Goal: Task Accomplishment & Management: Manage account settings

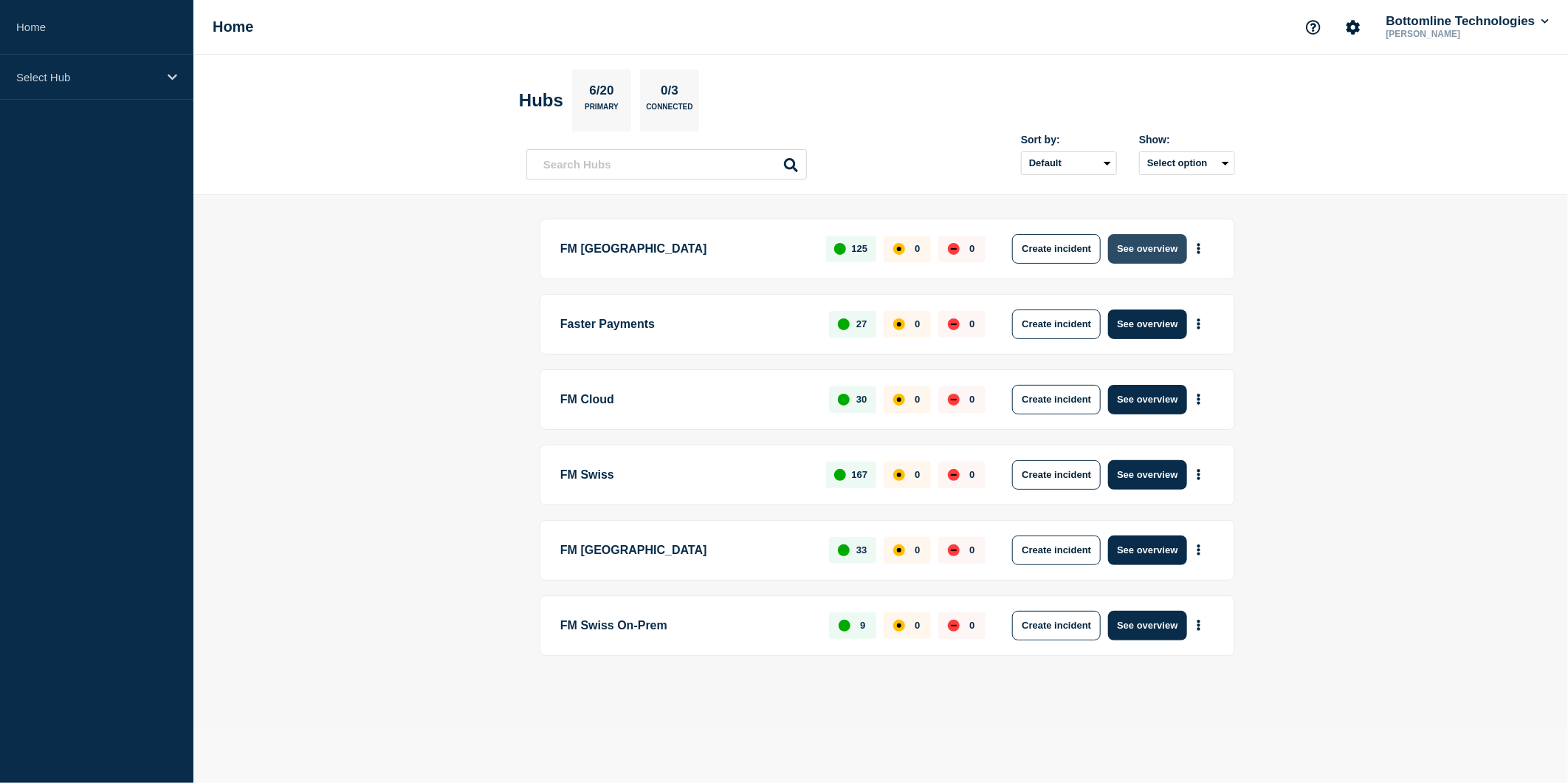
click at [1160, 246] on button "See overview" at bounding box center [1147, 249] width 78 height 30
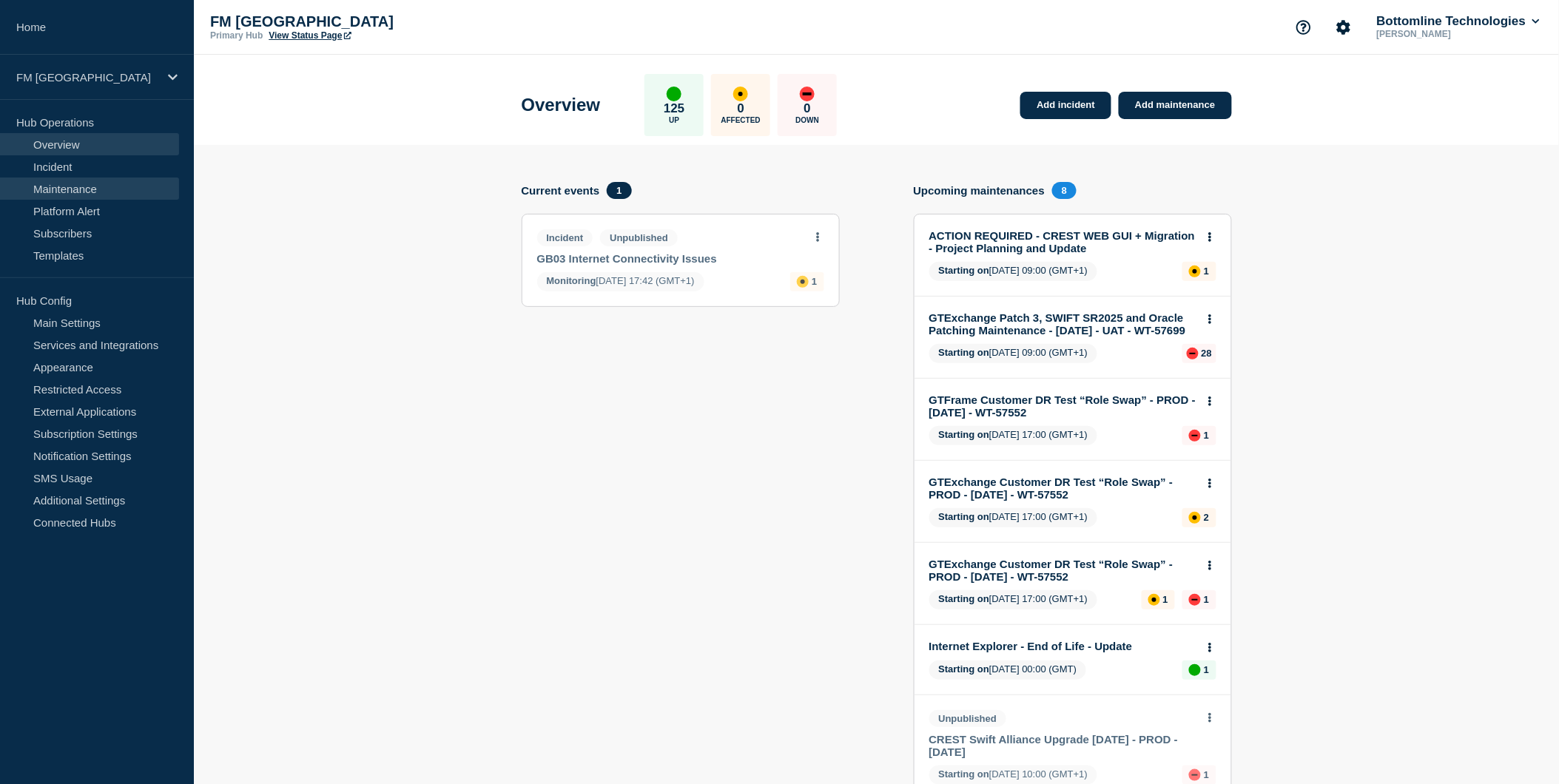
click at [77, 183] on link "Maintenance" at bounding box center [89, 189] width 179 height 22
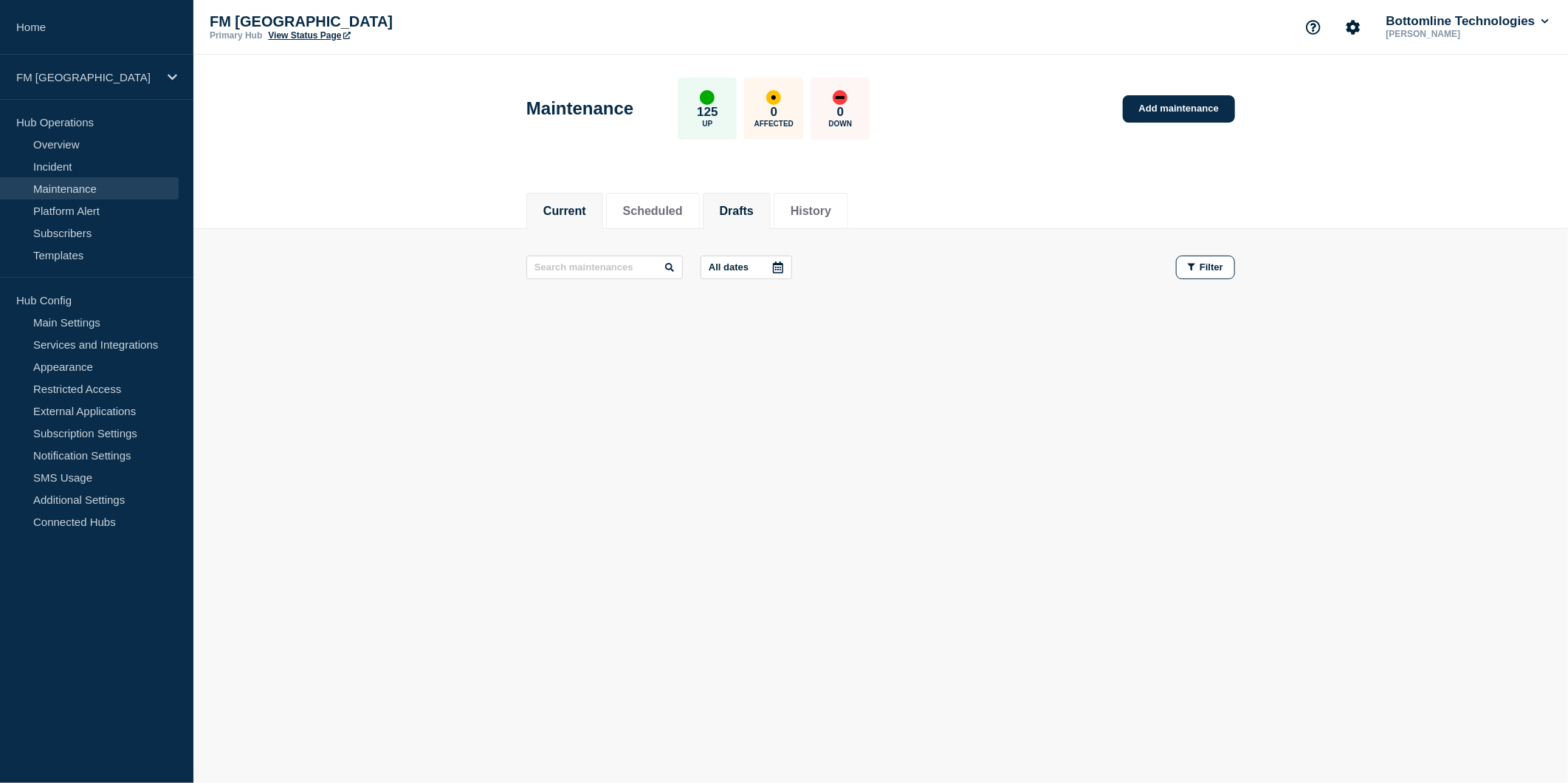
click at [740, 205] on button "Drafts" at bounding box center [737, 211] width 34 height 13
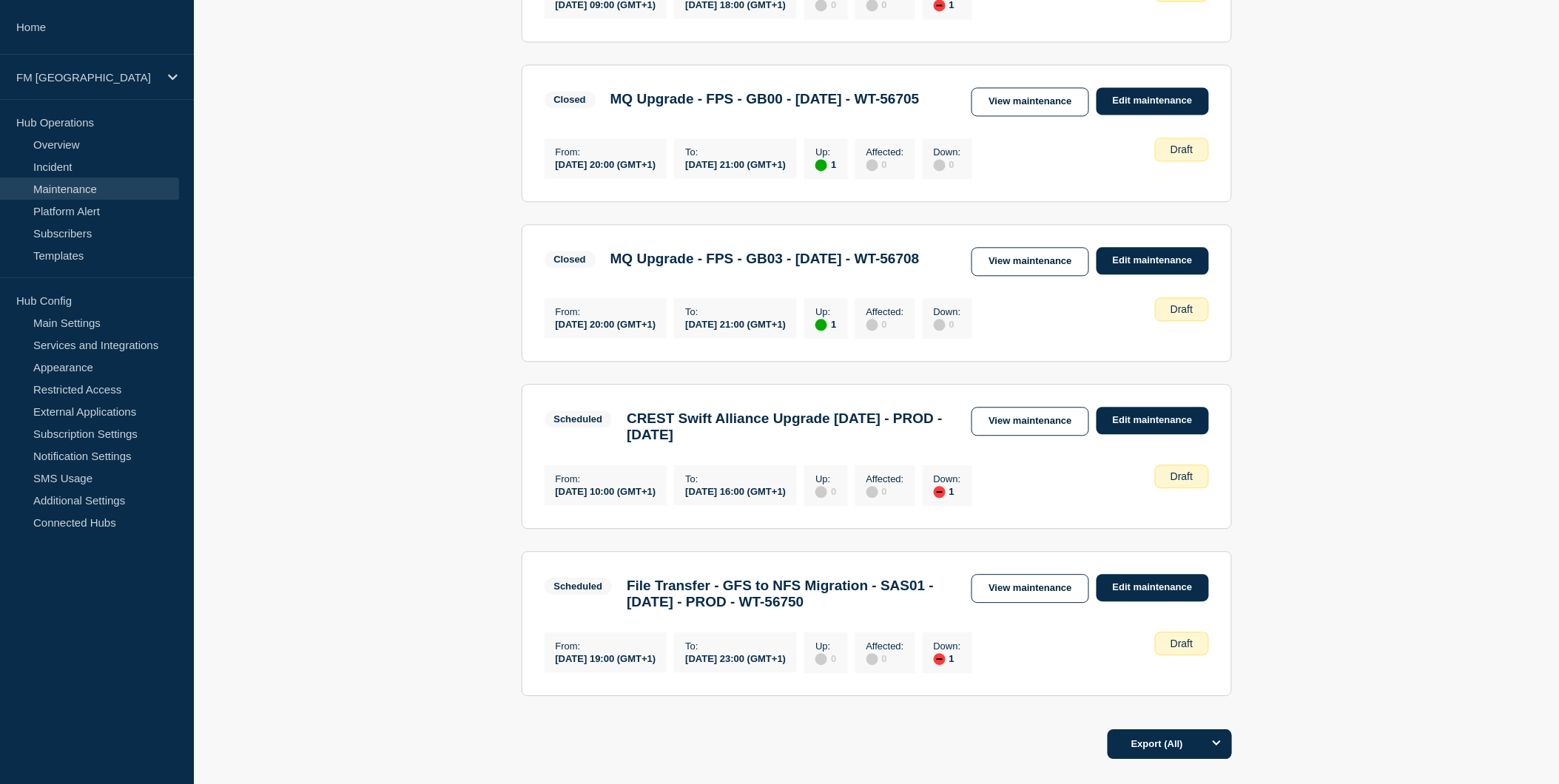
scroll to position [1266, 0]
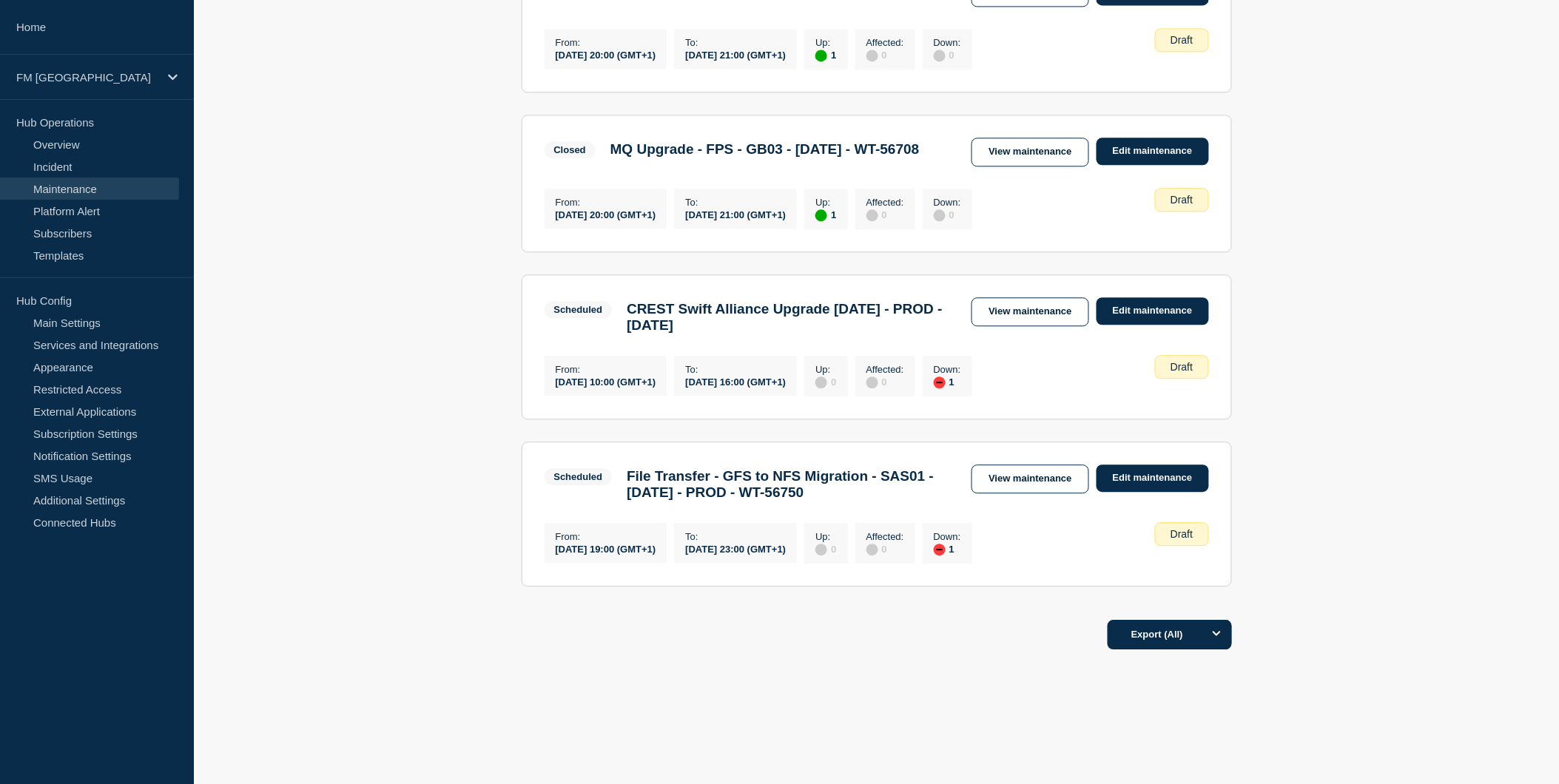
click at [1048, 464] on link "View maintenance" at bounding box center [1030, 478] width 117 height 29
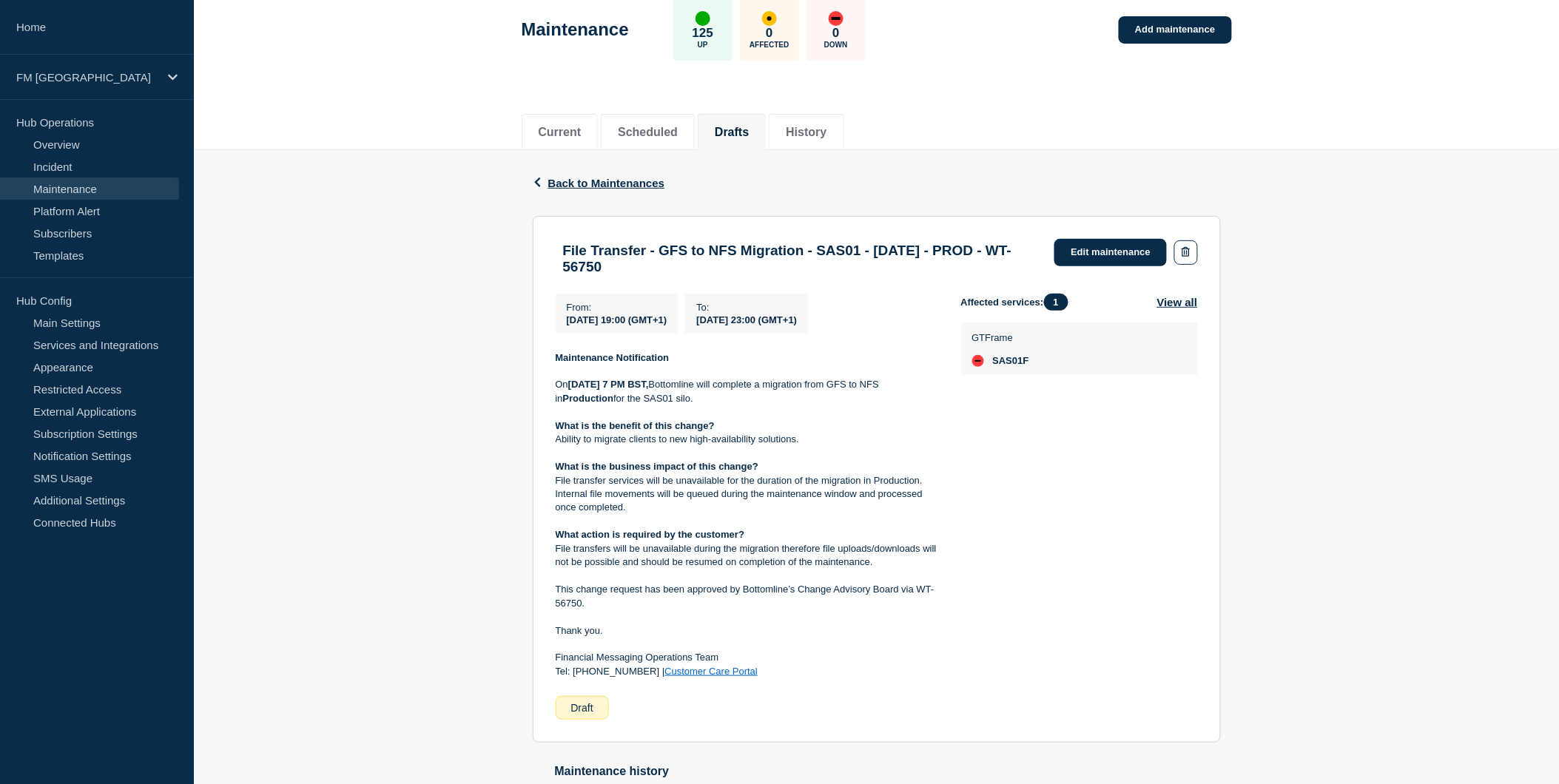
scroll to position [209, 0]
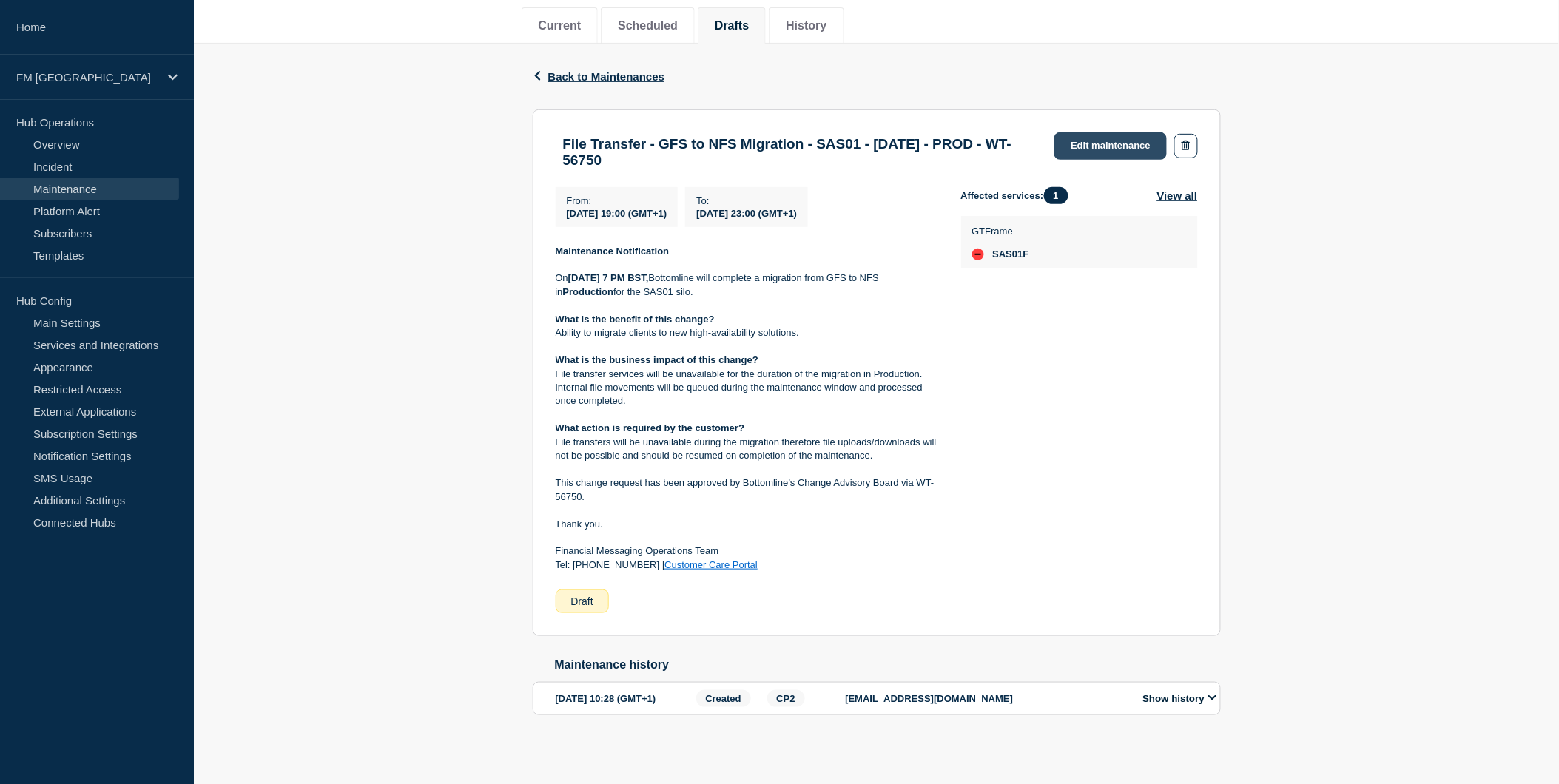
click at [1068, 133] on link "Edit maintenance" at bounding box center [1110, 146] width 113 height 28
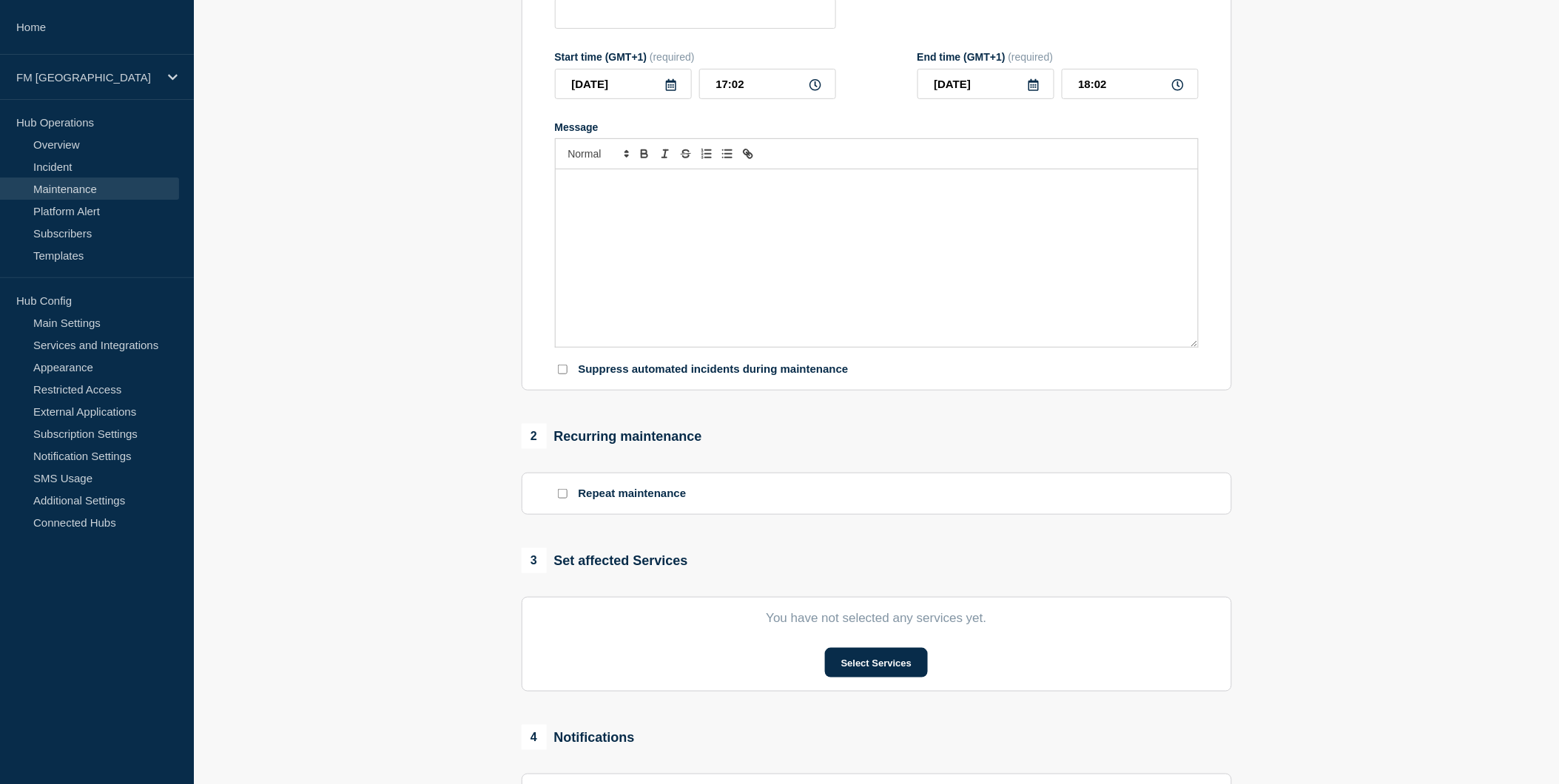
type input "File Transfer - GFS to NFS Migration - SAS01 - 13/SEPT/2025 - PROD - WT-56750"
type input "2025-09-13"
type input "19:00"
type input "2025-09-13"
type input "23:00"
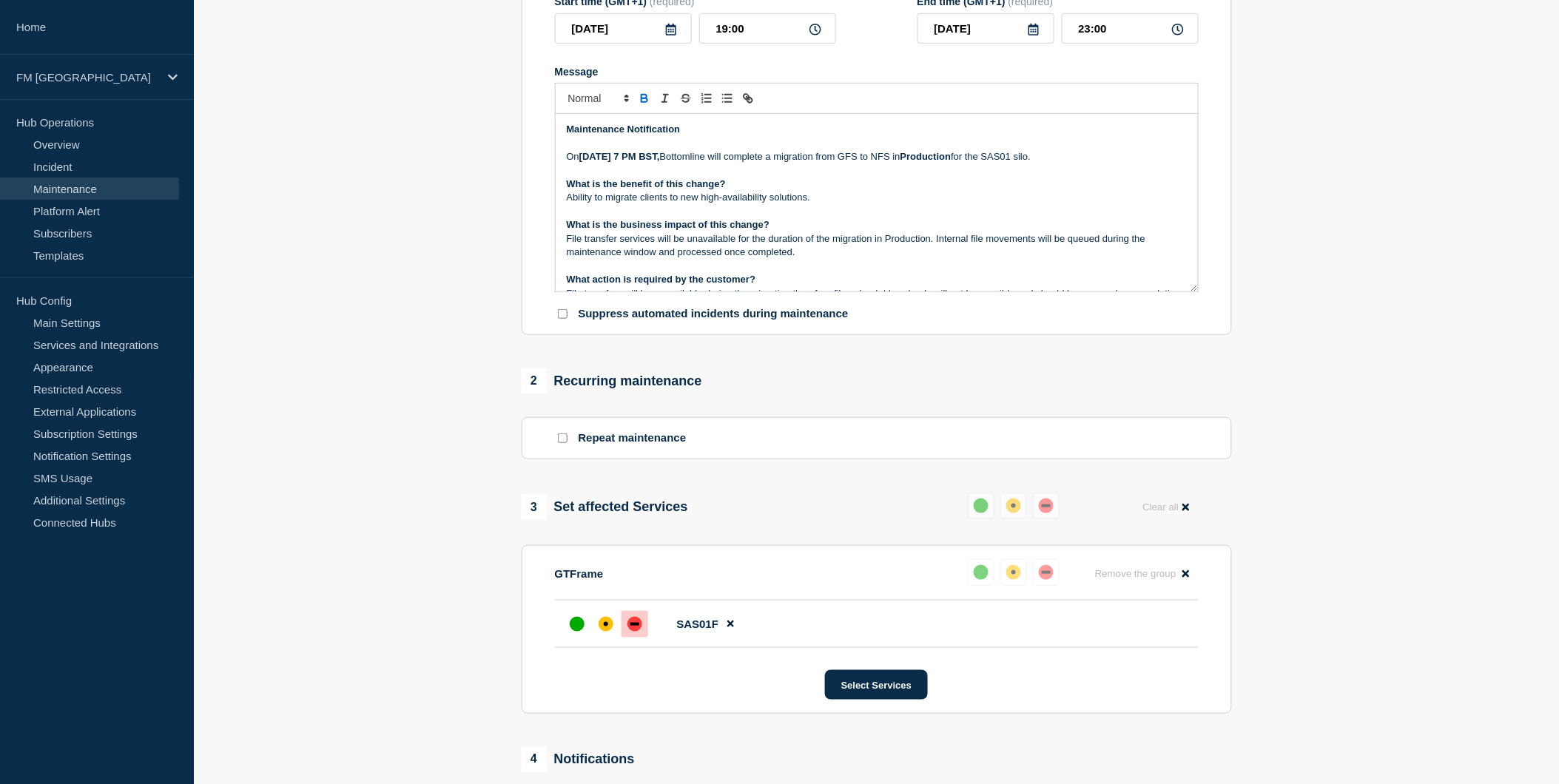
scroll to position [537, 0]
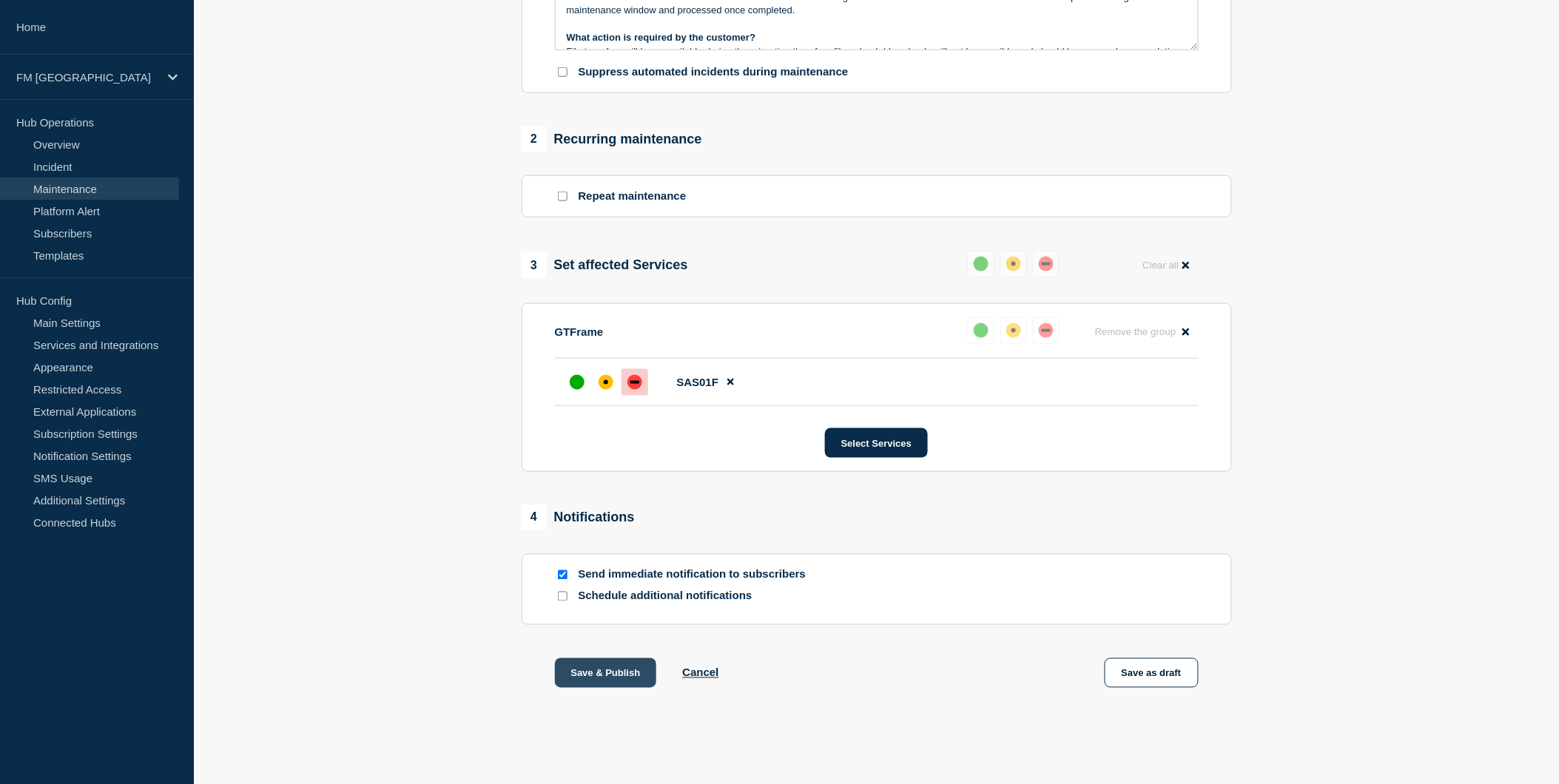
click at [602, 674] on button "Save & Publish" at bounding box center [605, 673] width 102 height 30
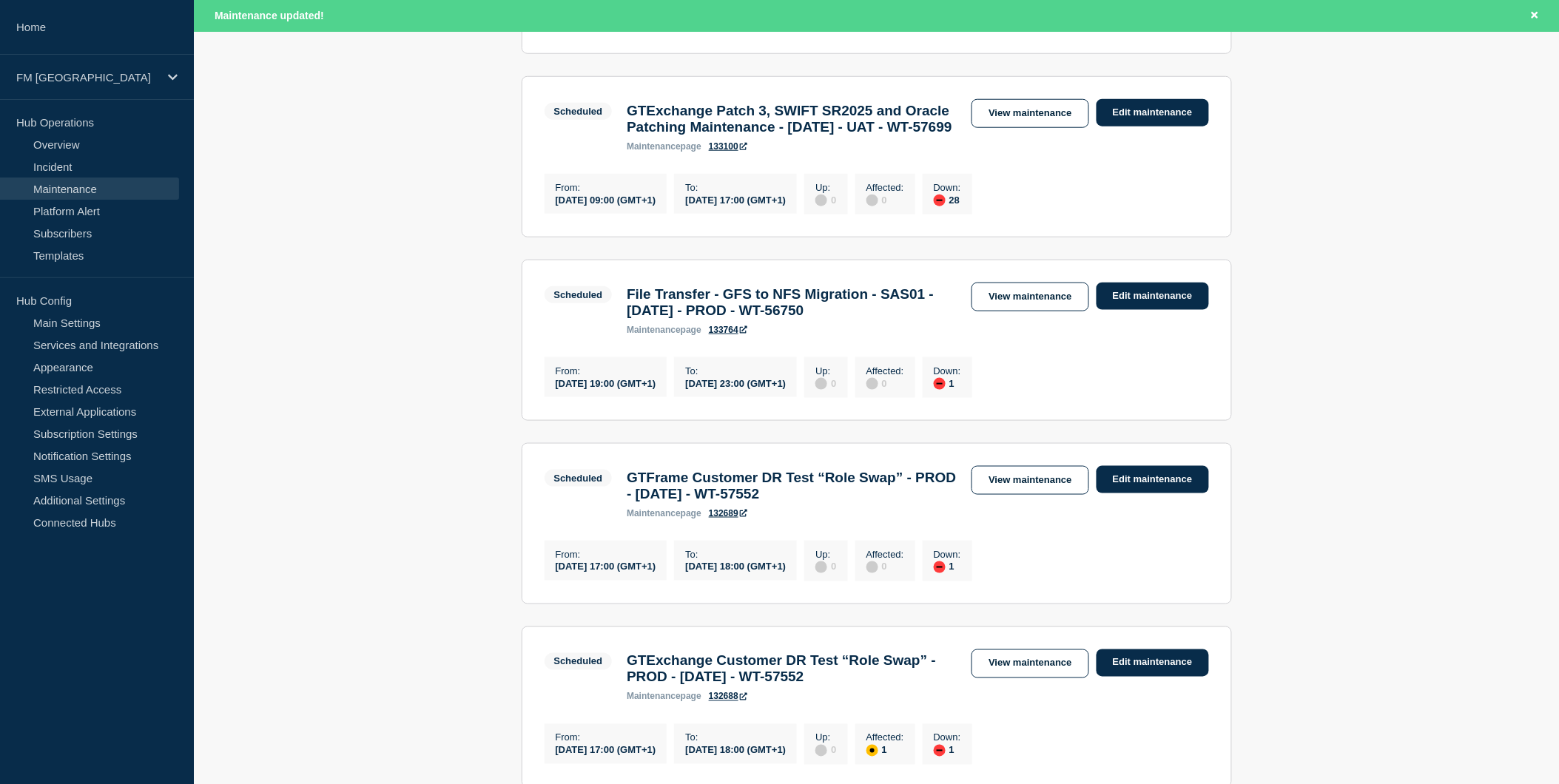
scroll to position [493, 0]
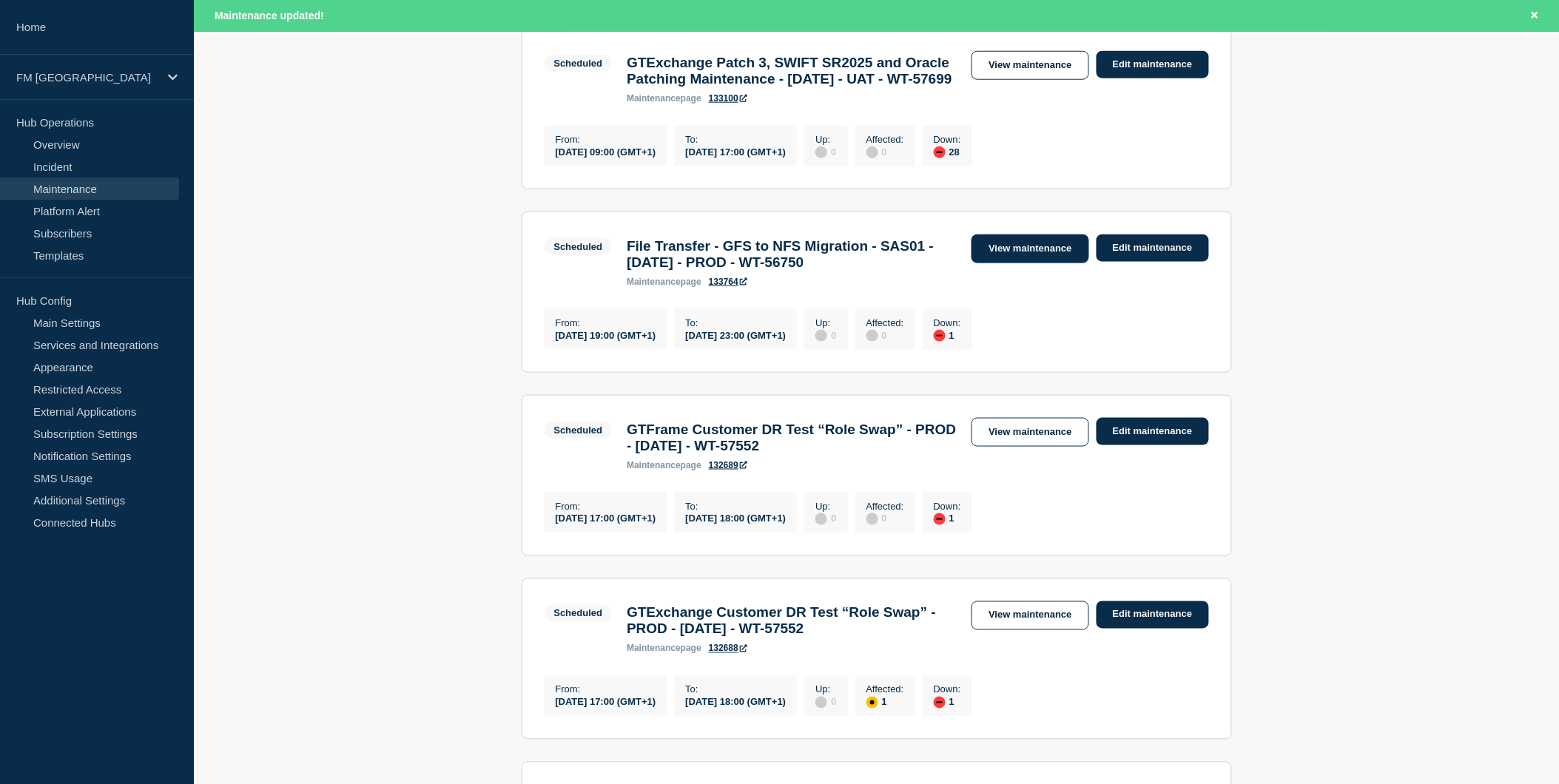
click at [1036, 263] on link "View maintenance" at bounding box center [1030, 249] width 117 height 29
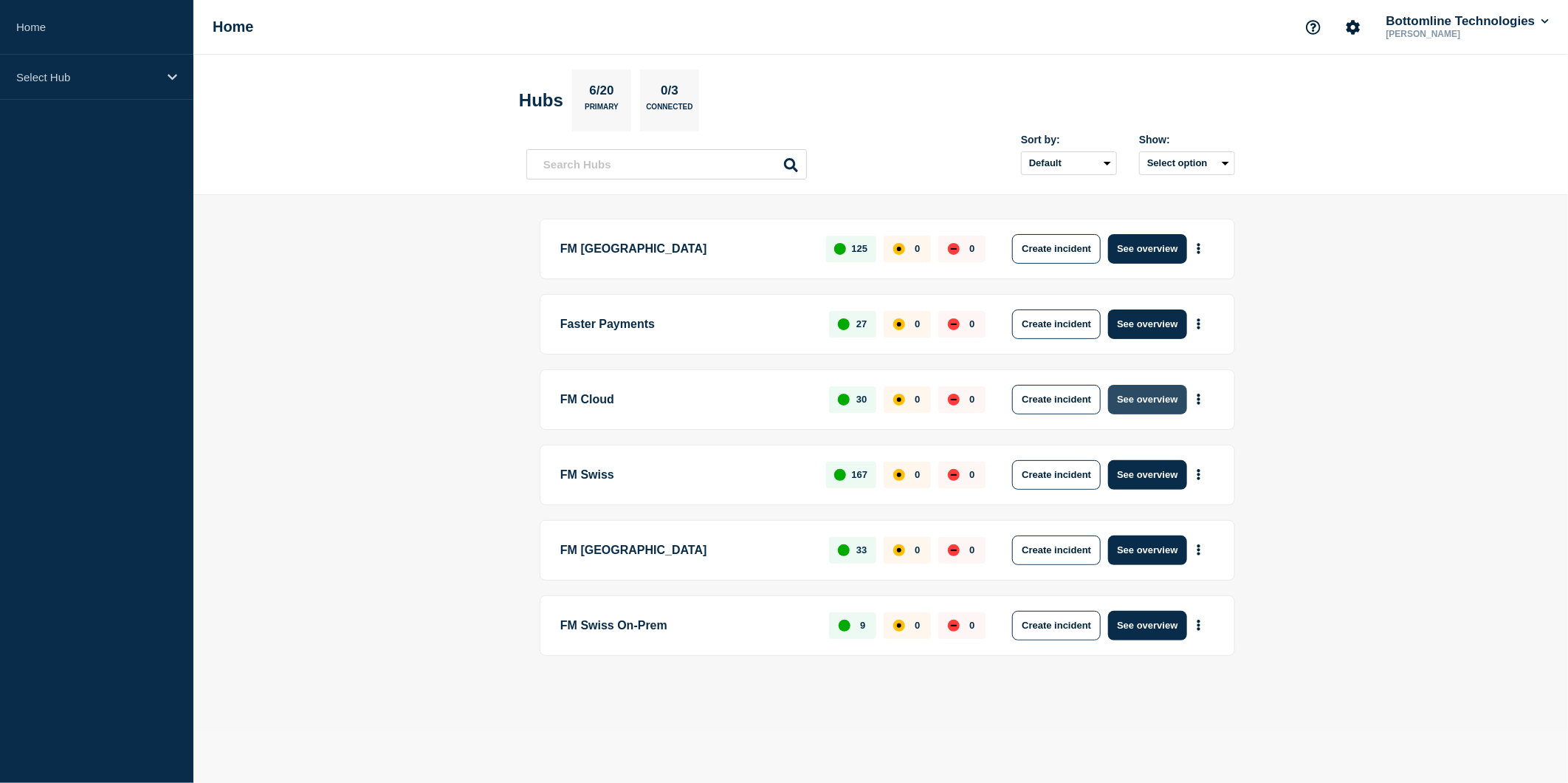
click at [1154, 401] on button "See overview" at bounding box center [1147, 400] width 78 height 30
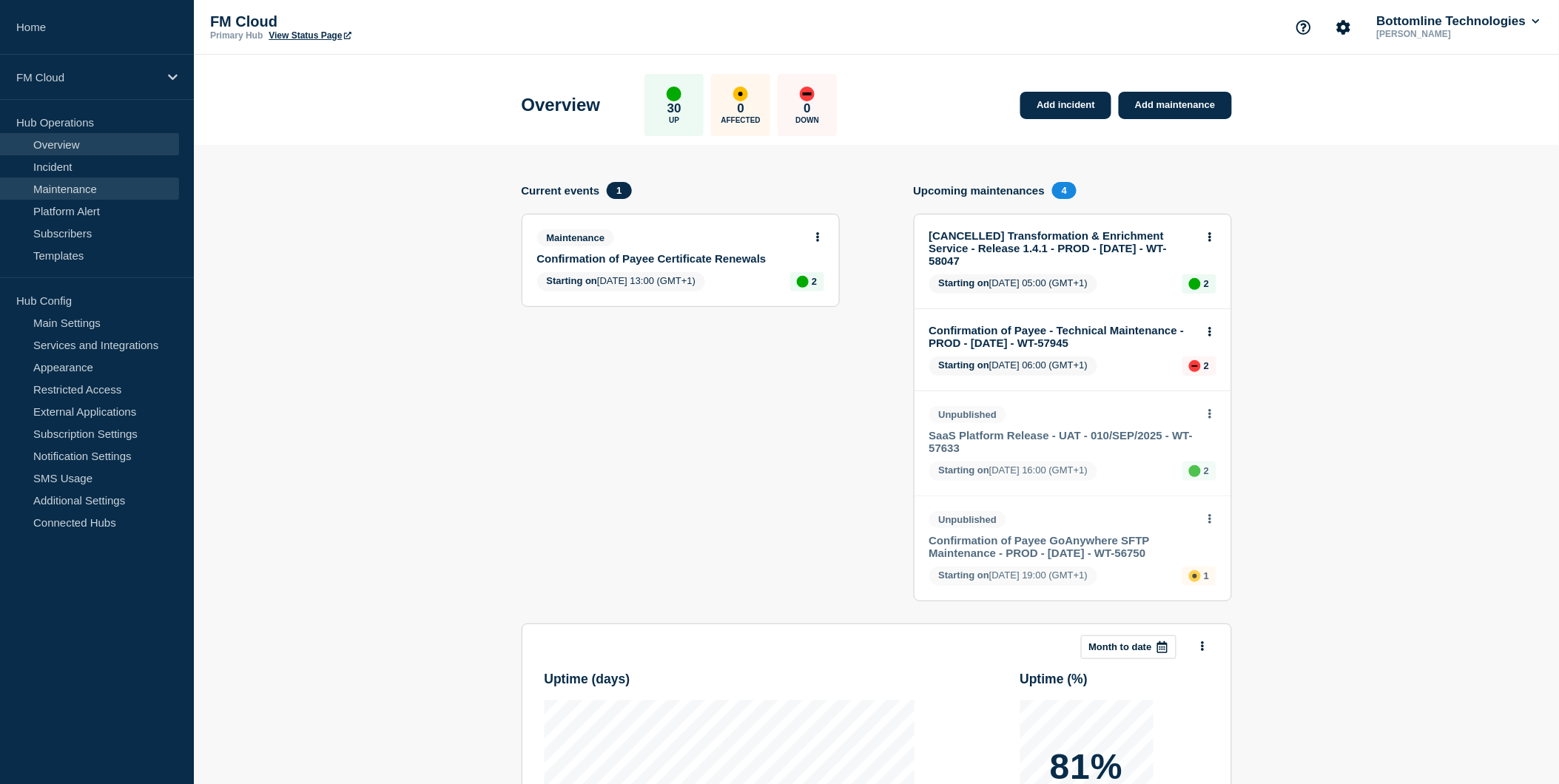
click at [78, 186] on link "Maintenance" at bounding box center [89, 189] width 179 height 22
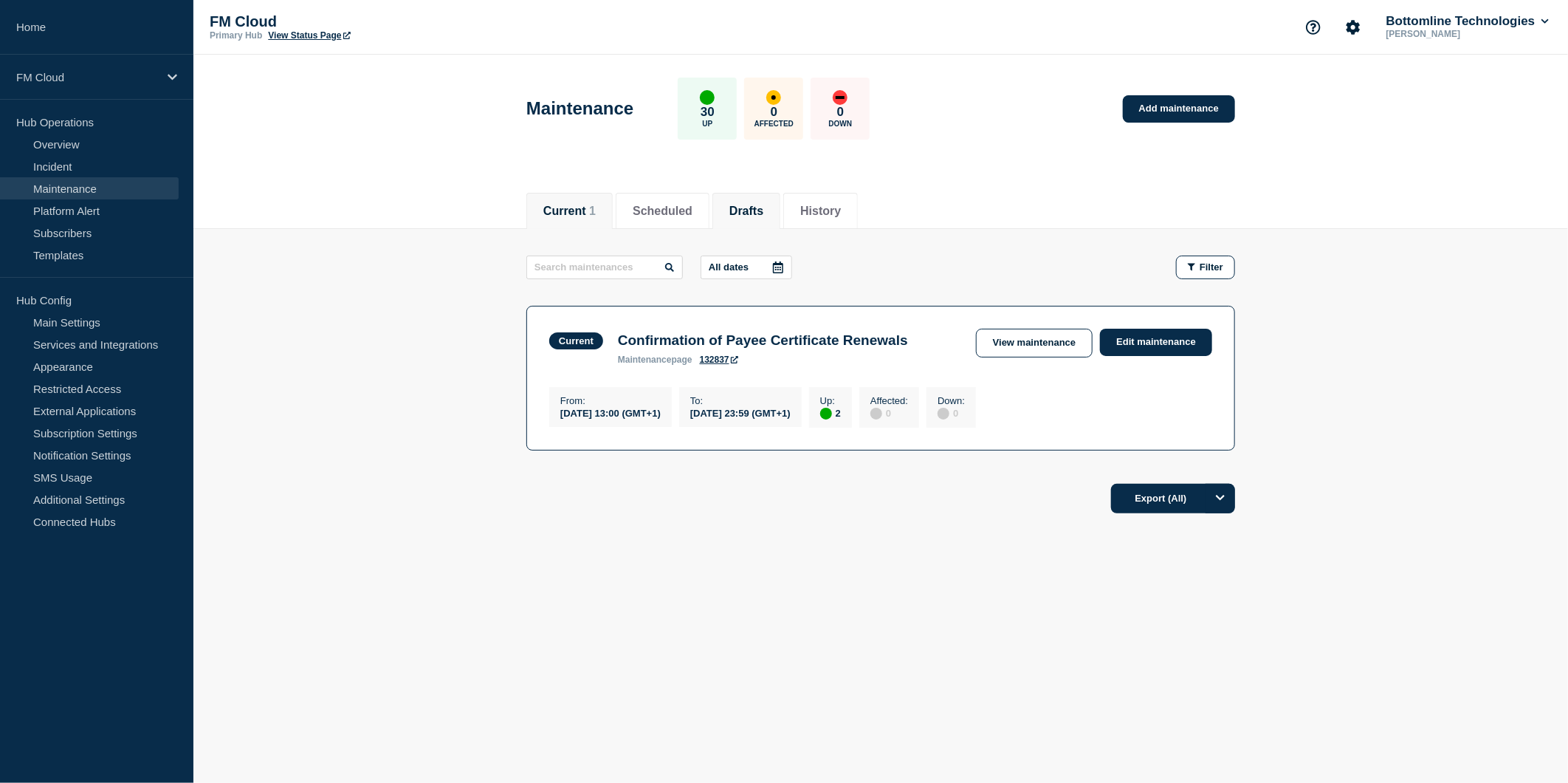
click at [740, 200] on li "Drafts" at bounding box center [746, 211] width 68 height 36
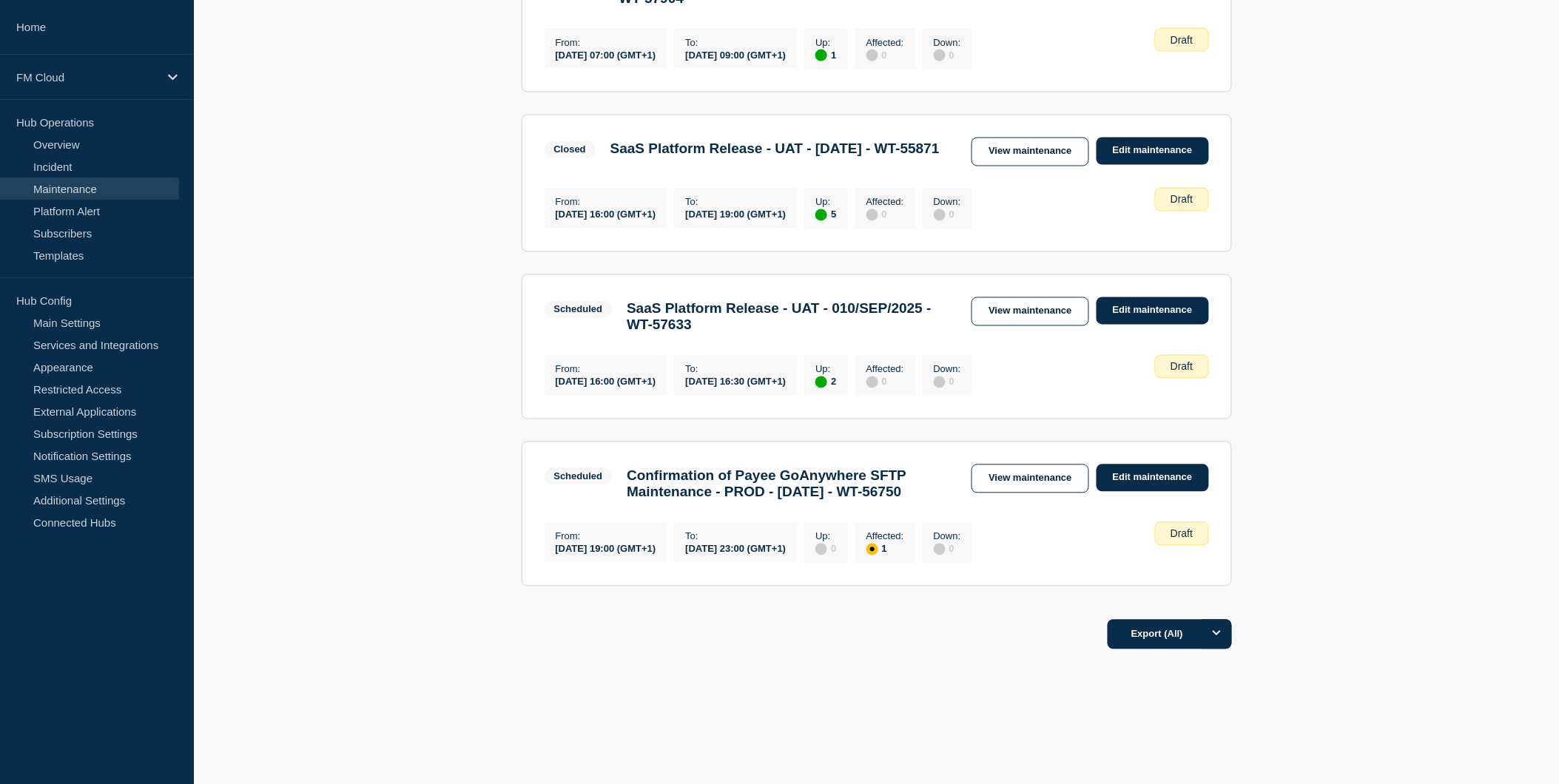
scroll to position [967, 0]
click at [999, 464] on link "View maintenance" at bounding box center [1030, 478] width 117 height 29
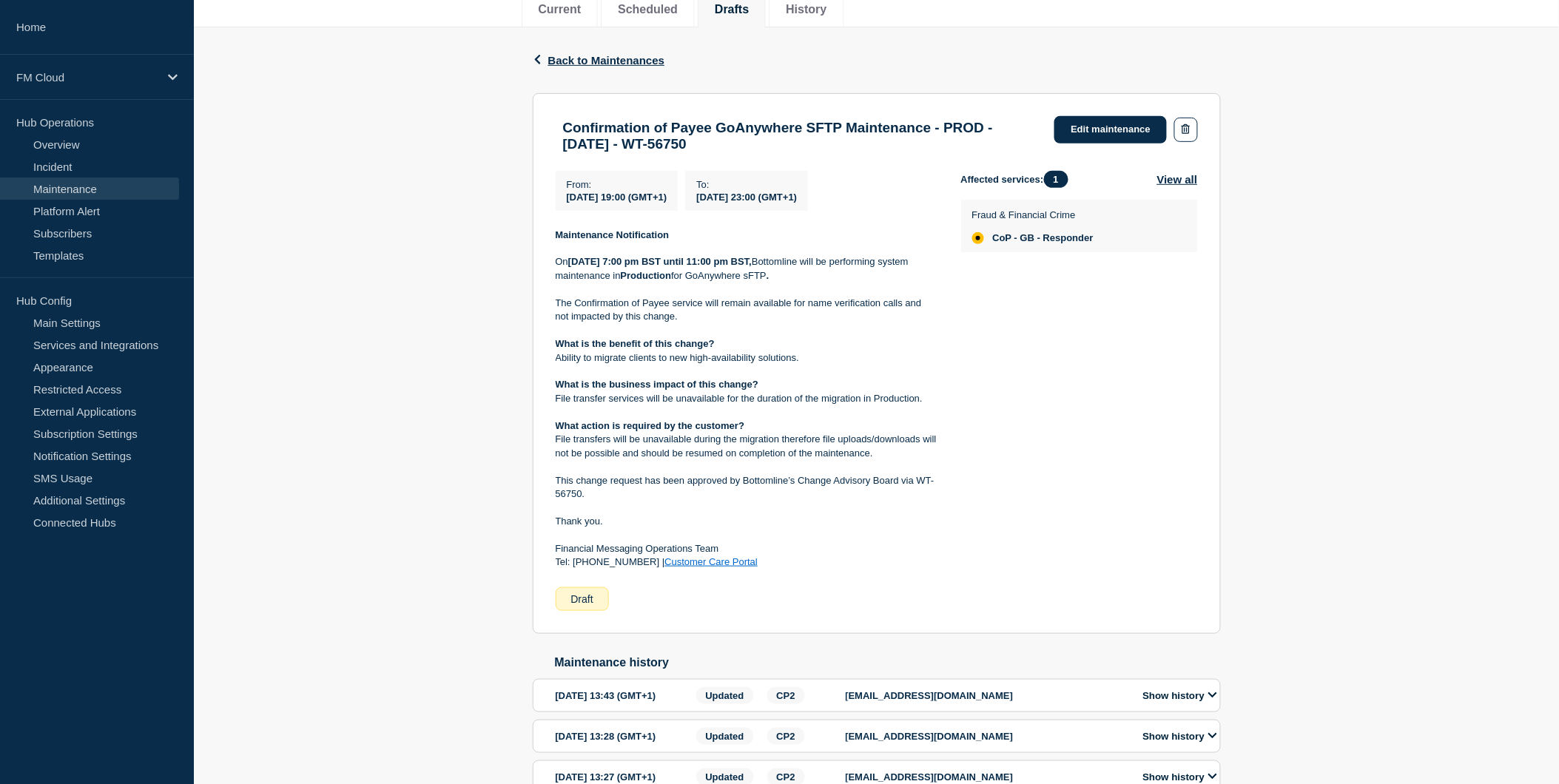
scroll to position [183, 0]
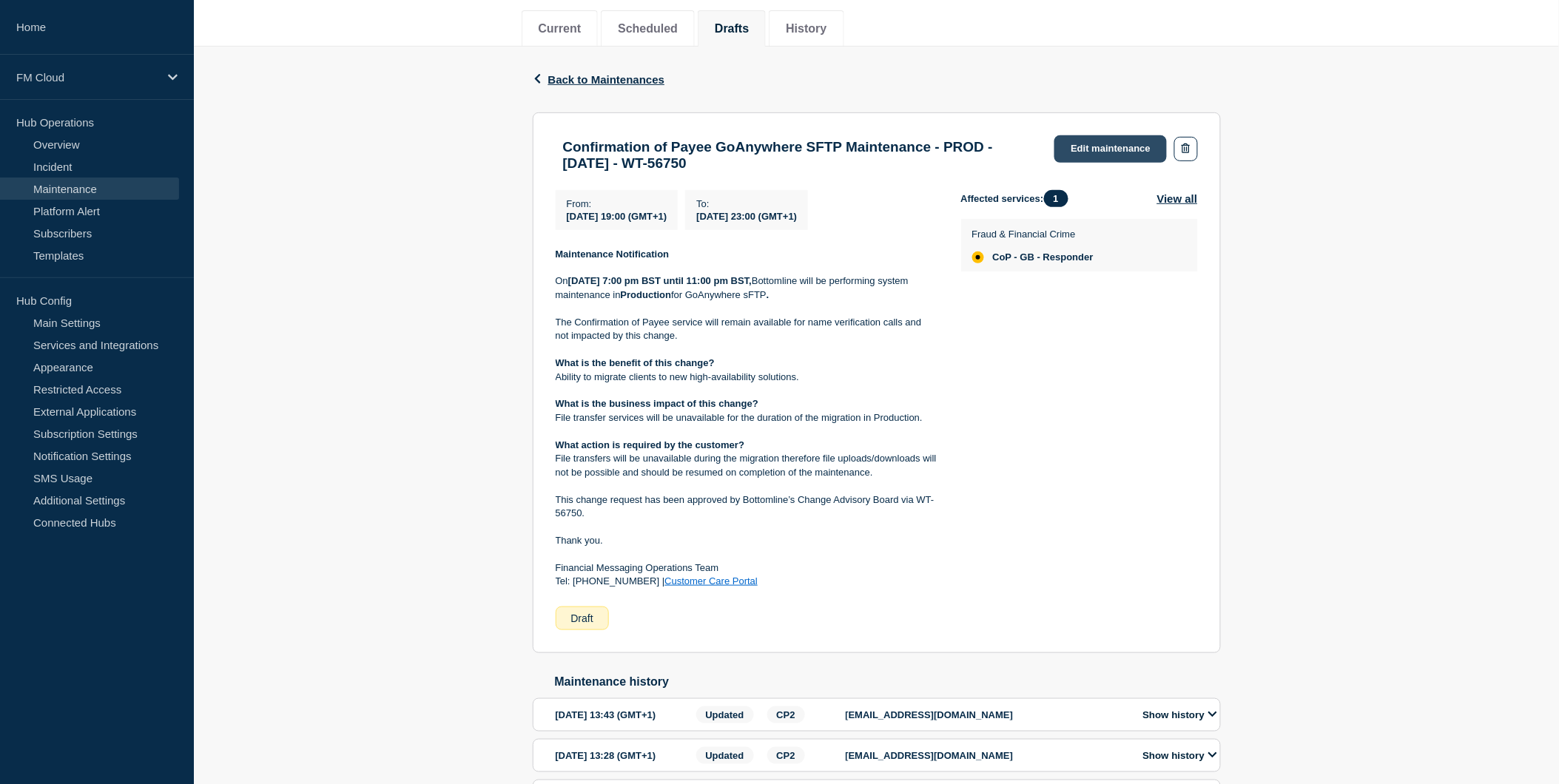
click at [1103, 141] on link "Edit maintenance" at bounding box center [1110, 149] width 113 height 28
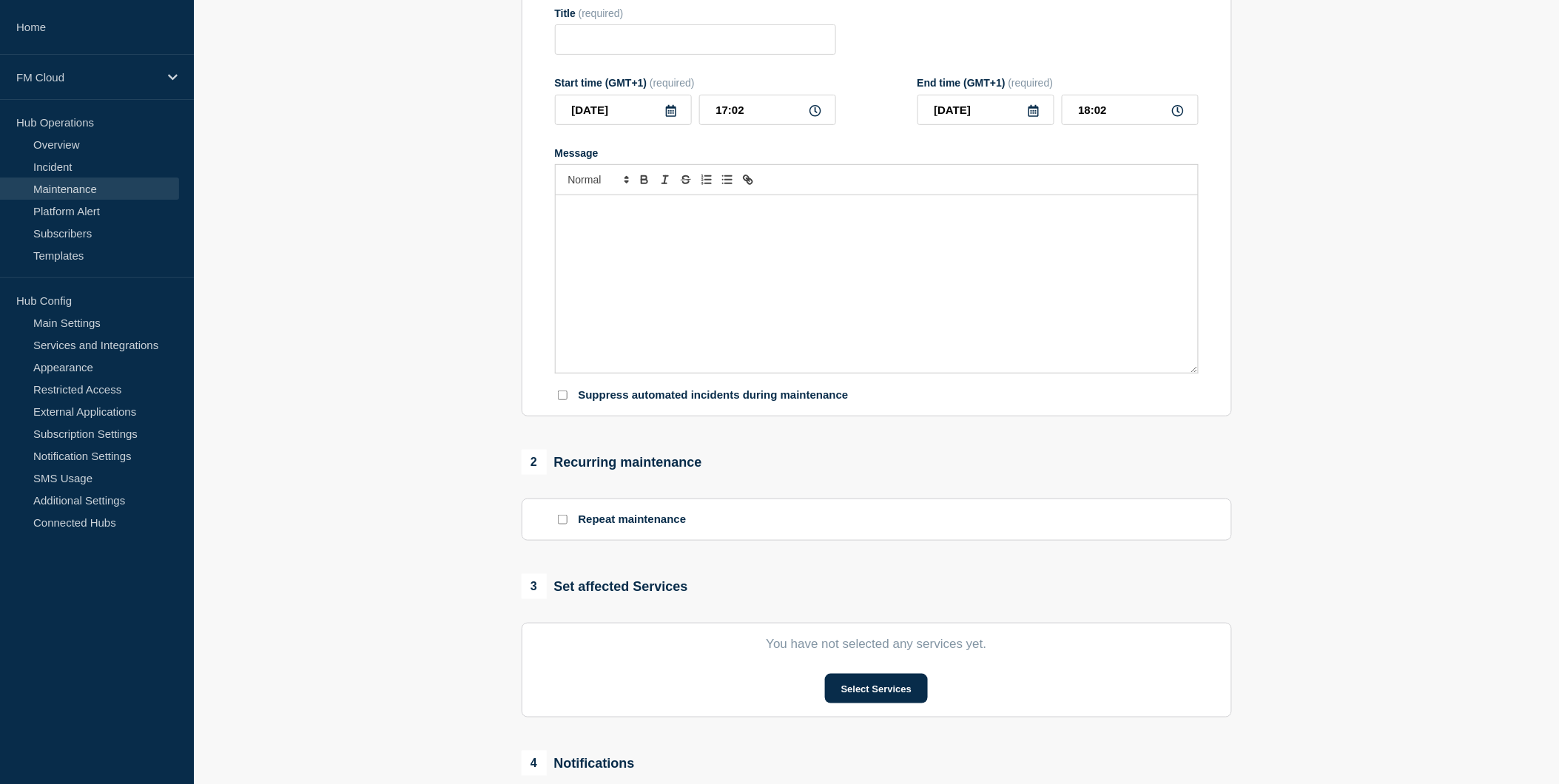
type input "Confirmation of Payee GoAnywhere SFTP Maintenance - PROD - 13/SEPT/2025 - WT-56…"
type input "2025-09-13"
type input "19:00"
type input "2025-09-13"
type input "23:00"
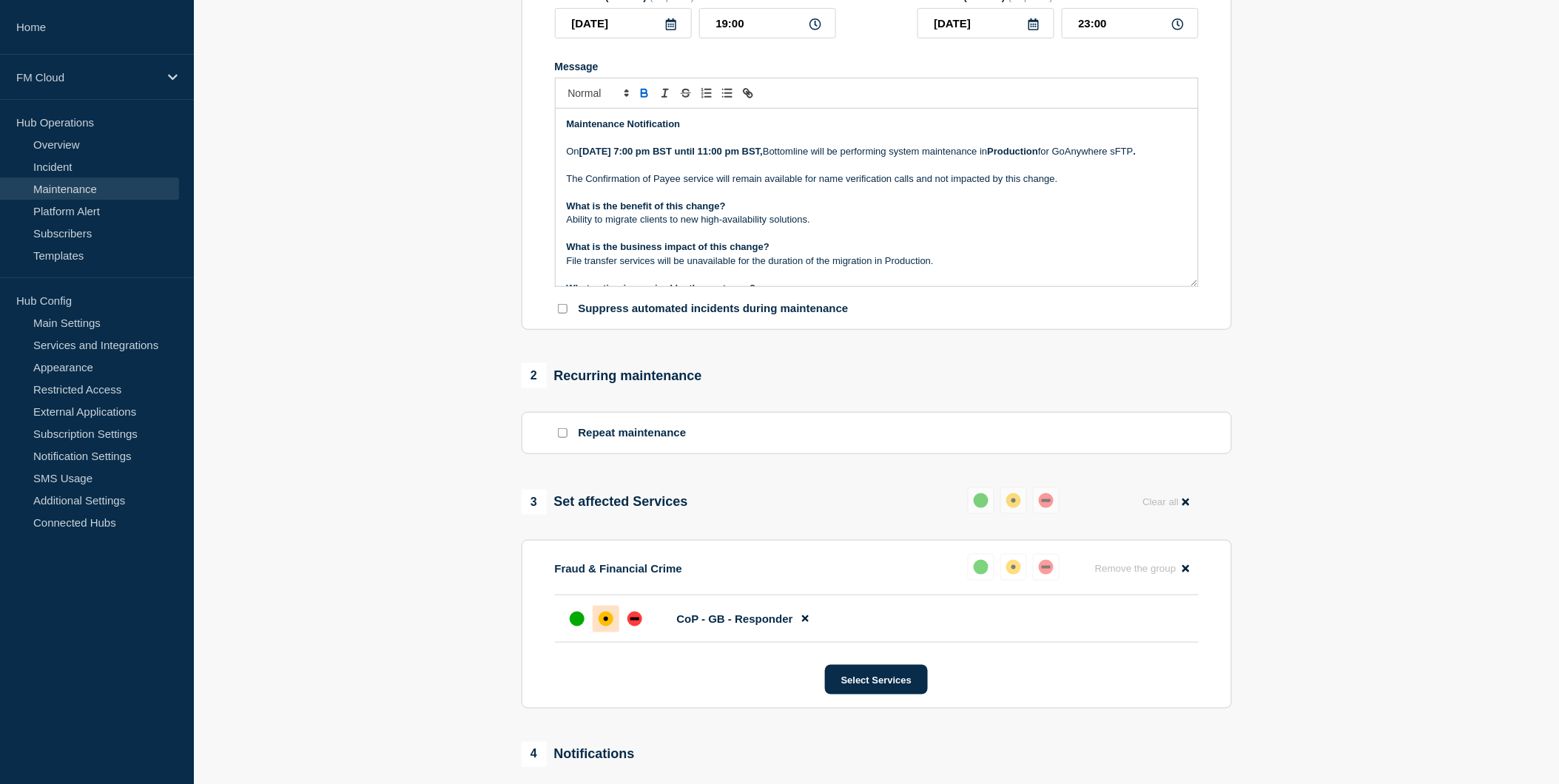
scroll to position [563, 0]
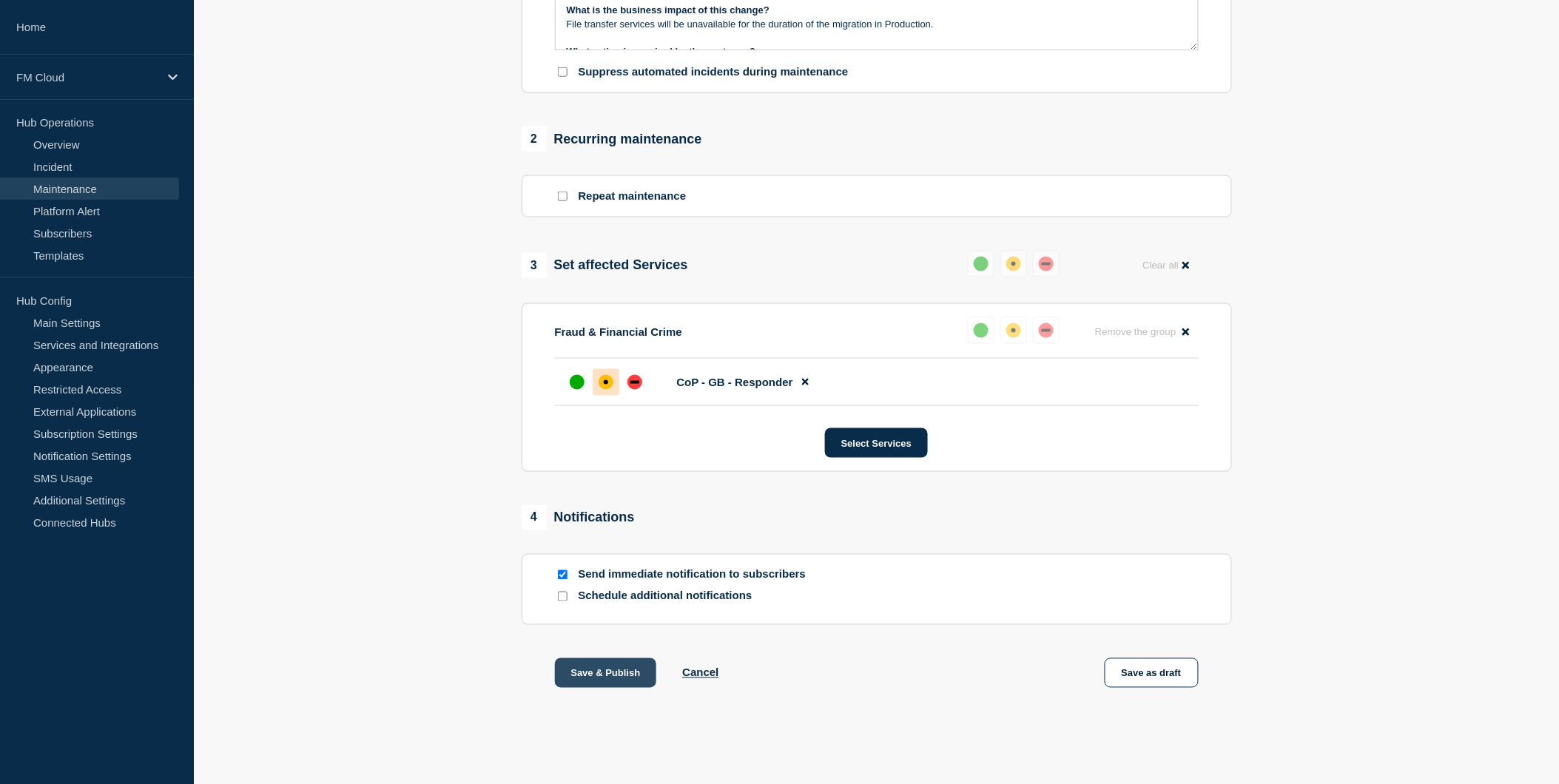
click at [573, 666] on button "Save & Publish" at bounding box center [605, 673] width 102 height 30
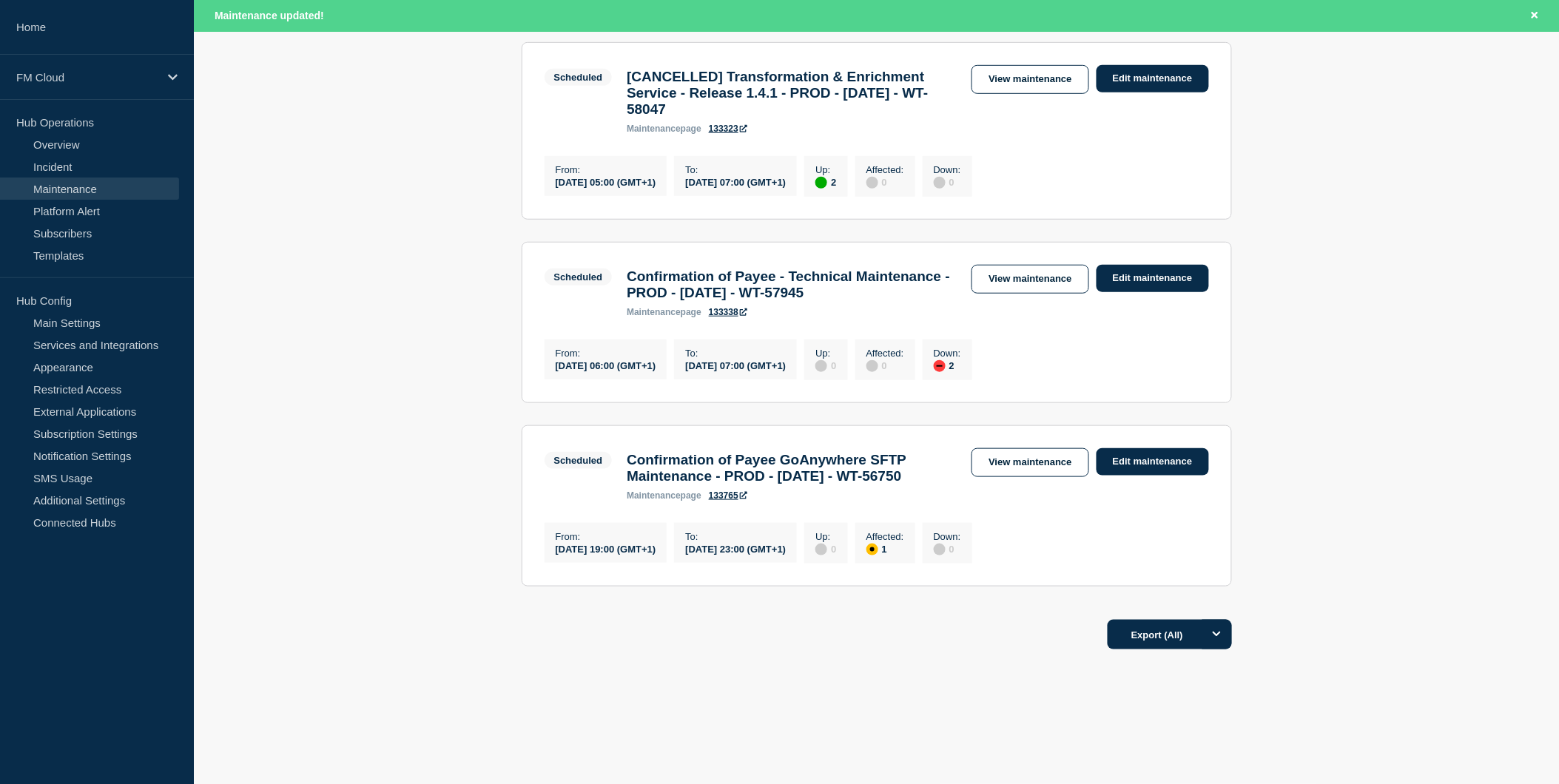
scroll to position [363, 0]
click at [1026, 448] on link "View maintenance" at bounding box center [1030, 462] width 117 height 29
